Goal: Transaction & Acquisition: Book appointment/travel/reservation

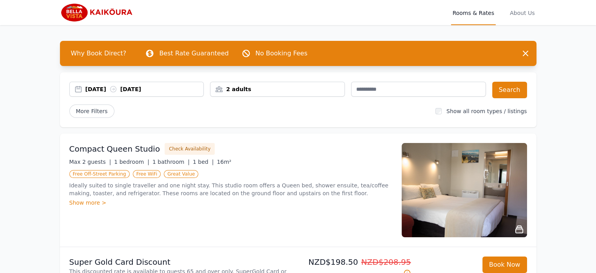
scroll to position [39, 0]
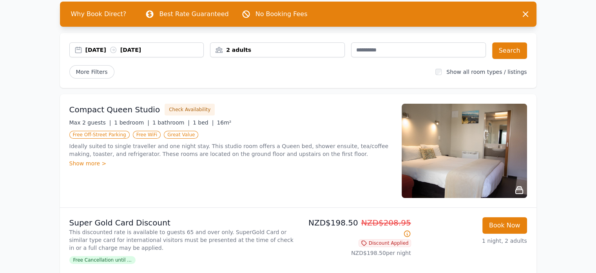
click at [323, 49] on div "2 adults" at bounding box center [278, 50] width 134 height 8
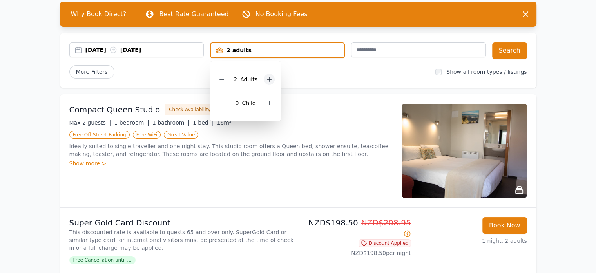
click at [271, 82] on icon at bounding box center [269, 79] width 6 height 6
click at [270, 106] on div at bounding box center [269, 102] width 11 height 11
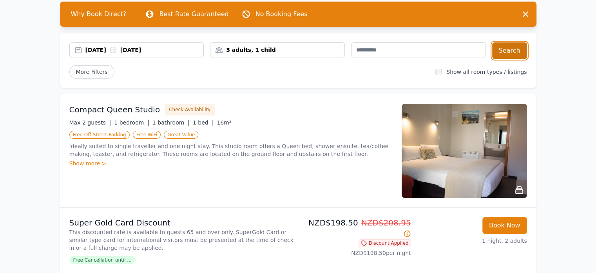
click at [522, 50] on button "Search" at bounding box center [510, 50] width 35 height 16
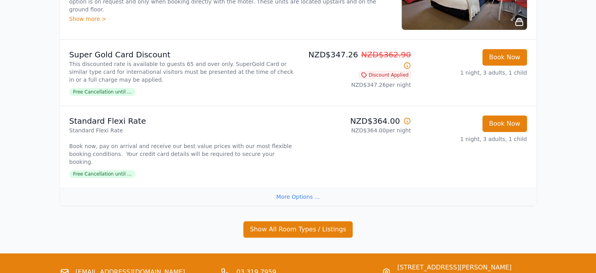
scroll to position [235, 0]
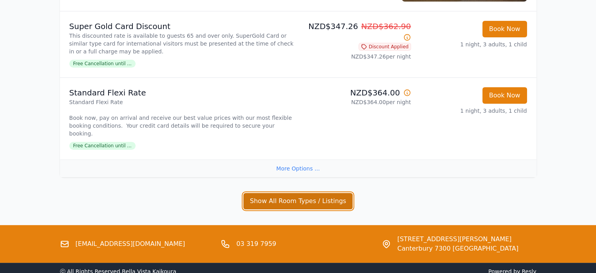
click at [291, 196] on button "Show All Room Types / Listings" at bounding box center [299, 201] width 110 height 16
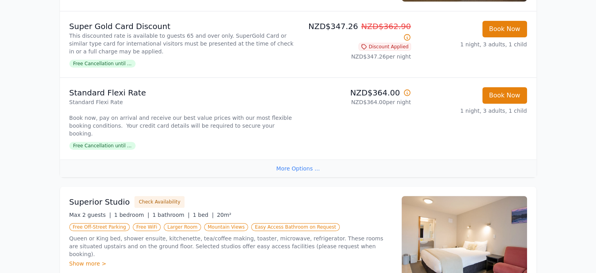
scroll to position [0, 0]
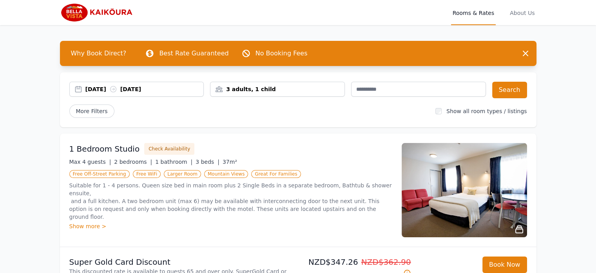
click at [267, 92] on div "3 adults, 1 child" at bounding box center [278, 89] width 134 height 8
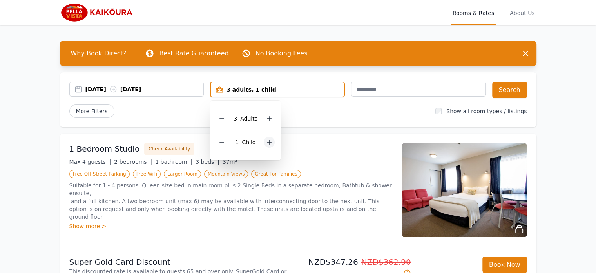
click at [266, 141] on icon at bounding box center [269, 142] width 6 height 6
click at [226, 119] on div at bounding box center [221, 118] width 11 height 11
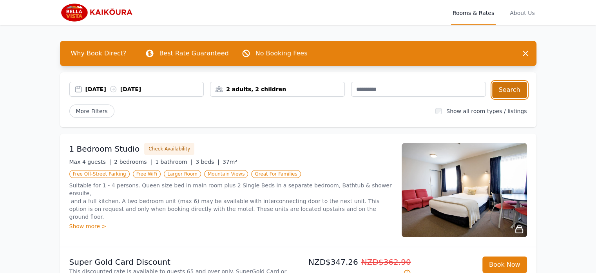
click at [518, 86] on button "Search" at bounding box center [510, 90] width 35 height 16
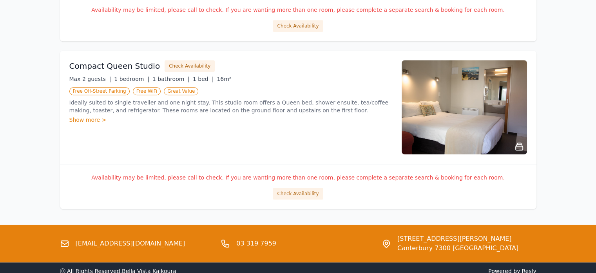
scroll to position [741, 0]
